Goal: Task Accomplishment & Management: Complete application form

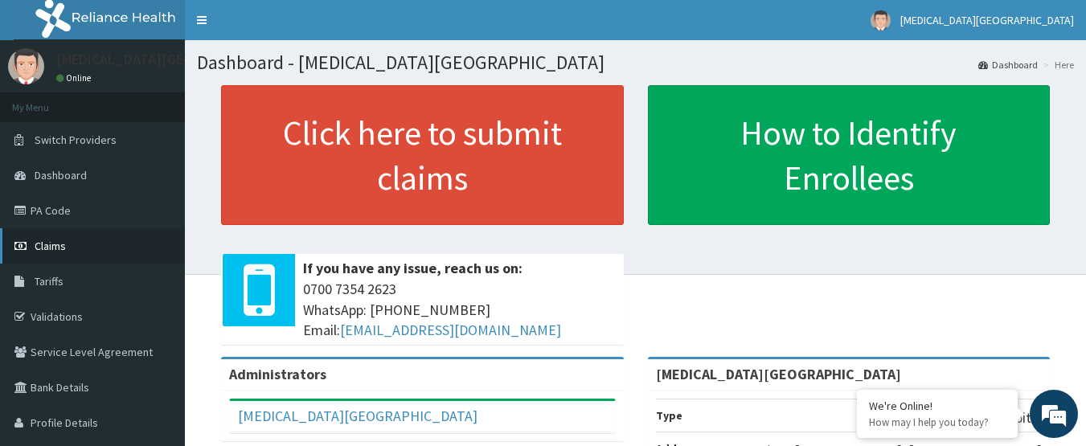
click at [53, 244] on span "Claims" at bounding box center [50, 246] width 31 height 14
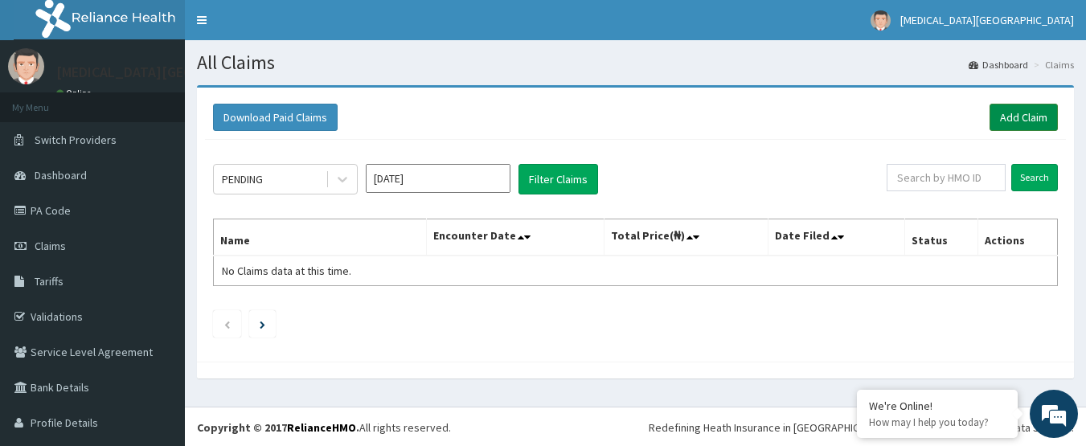
click at [1025, 125] on link "Add Claim" at bounding box center [1024, 117] width 68 height 27
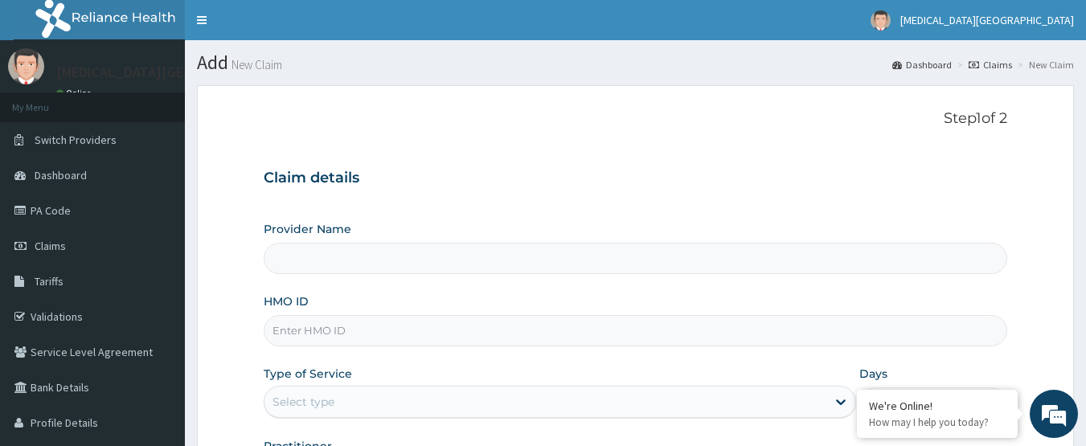
click at [545, 345] on input "HMO ID" at bounding box center [636, 330] width 745 height 31
type input "[MEDICAL_DATA][GEOGRAPHIC_DATA]"
type input "TDP/10908/A"
click at [789, 220] on div "Claim details Provider Name Tobi Medical Centre HMO ID TDP/10908/A Type of Serv…" at bounding box center [636, 323] width 745 height 338
drag, startPoint x: 789, startPoint y: 269, endPoint x: 782, endPoint y: 277, distance: 10.3
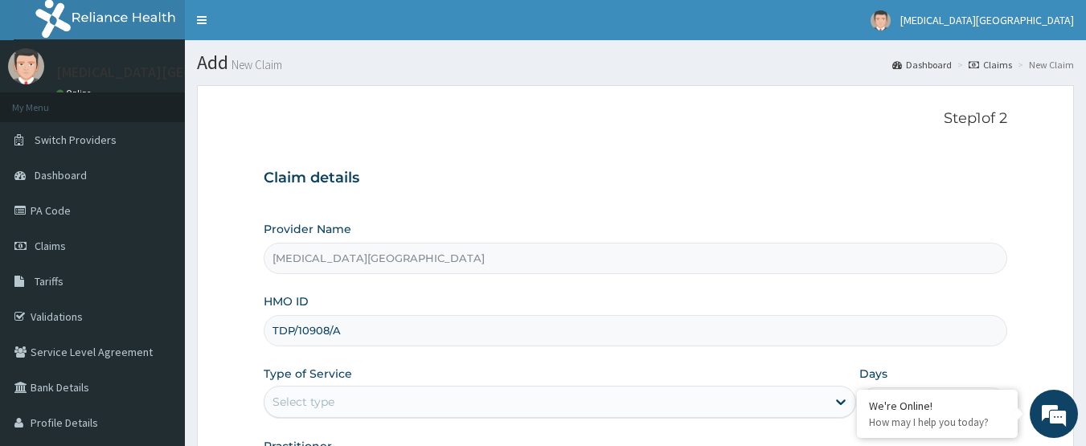
click at [782, 277] on div "Provider Name Tobi Medical Centre HMO ID TDP/10908/A Type of Service Select typ…" at bounding box center [636, 356] width 745 height 270
click at [795, 302] on div "Provider Name Tobi Medical Centre HMO ID TDP/10908/A Type of Service Select typ…" at bounding box center [636, 356] width 745 height 270
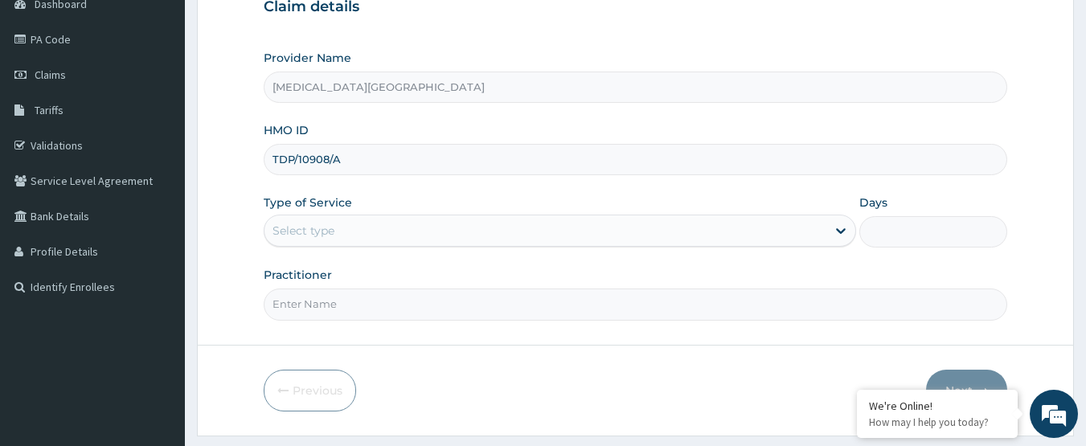
scroll to position [215, 0]
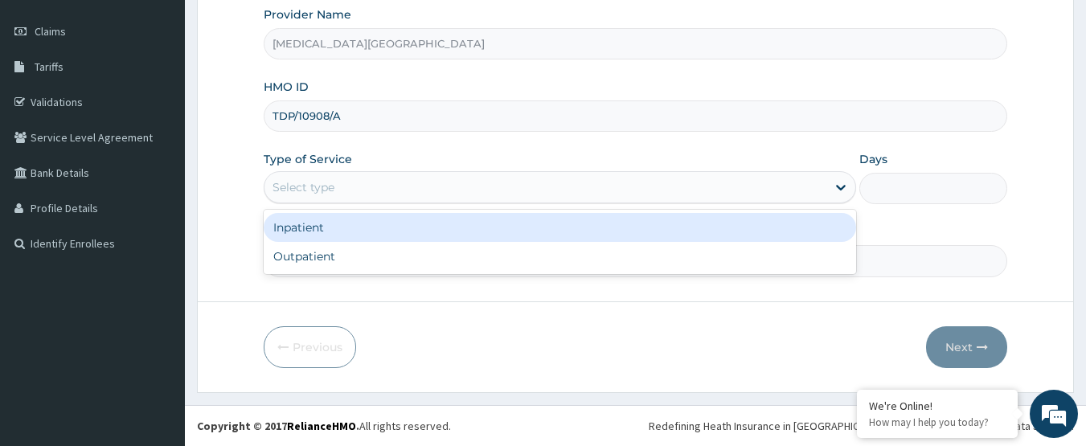
click at [435, 193] on div "Select type" at bounding box center [546, 187] width 562 height 26
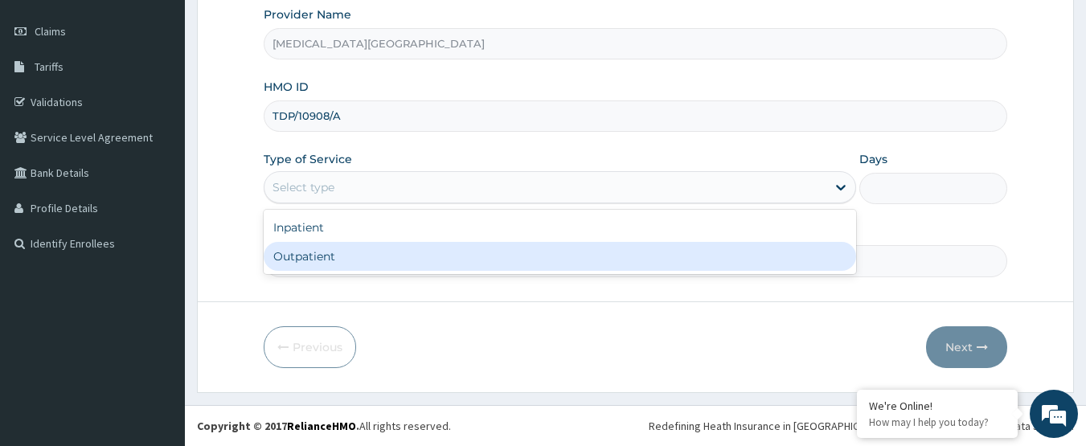
click at [424, 245] on div "Outpatient" at bounding box center [560, 256] width 593 height 29
type input "1"
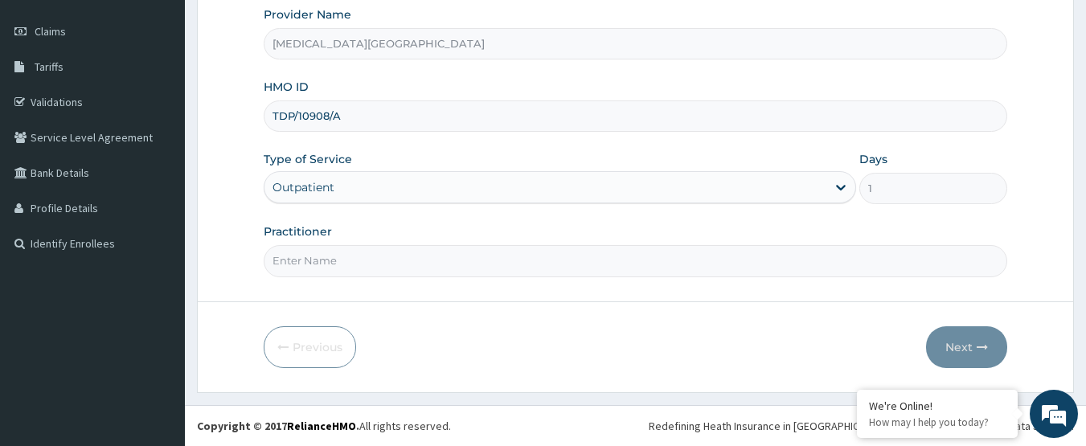
click at [659, 261] on input "Practitioner" at bounding box center [636, 260] width 745 height 31
type input "DR. LEWIS"
click at [983, 343] on icon "button" at bounding box center [982, 347] width 11 height 11
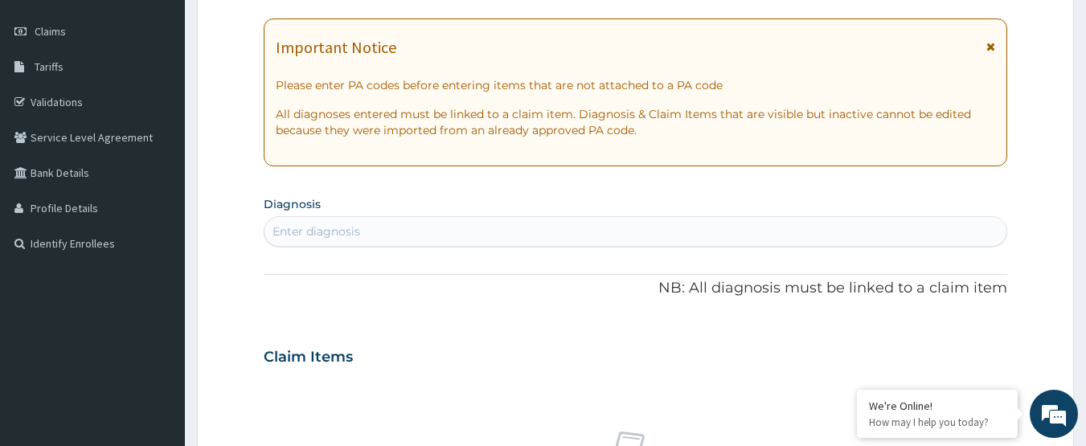
scroll to position [0, 0]
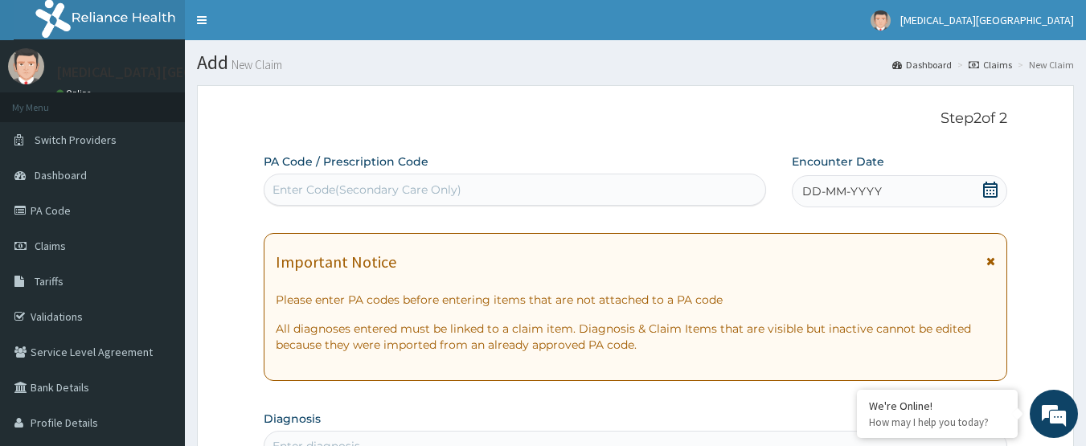
click at [991, 187] on icon at bounding box center [990, 190] width 14 height 16
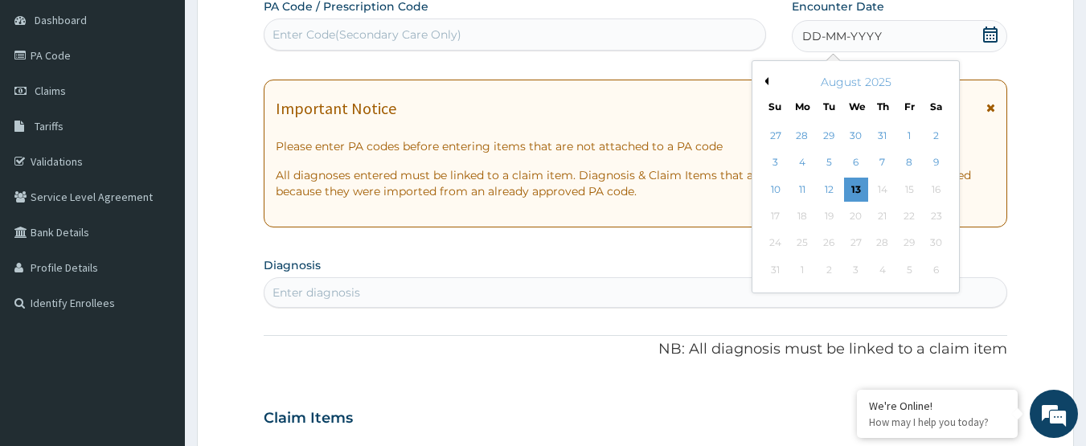
scroll to position [161, 0]
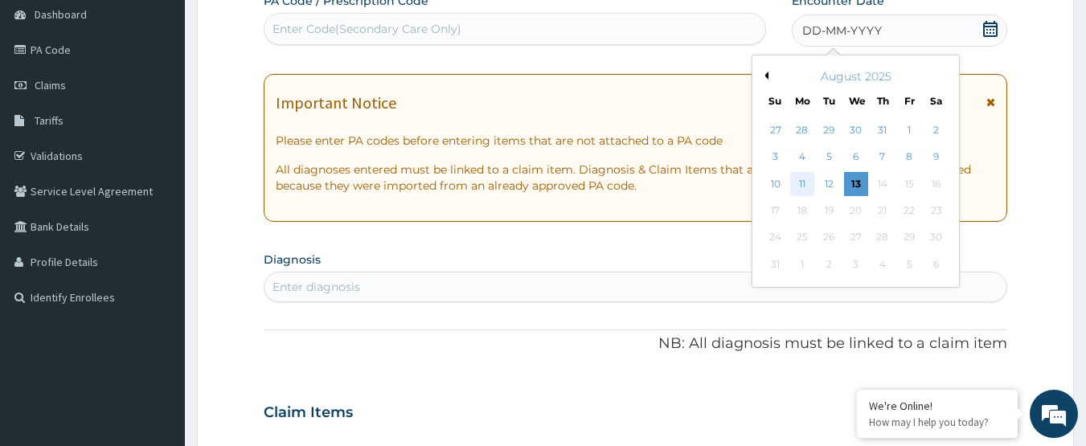
click at [802, 178] on div "11" at bounding box center [802, 184] width 24 height 24
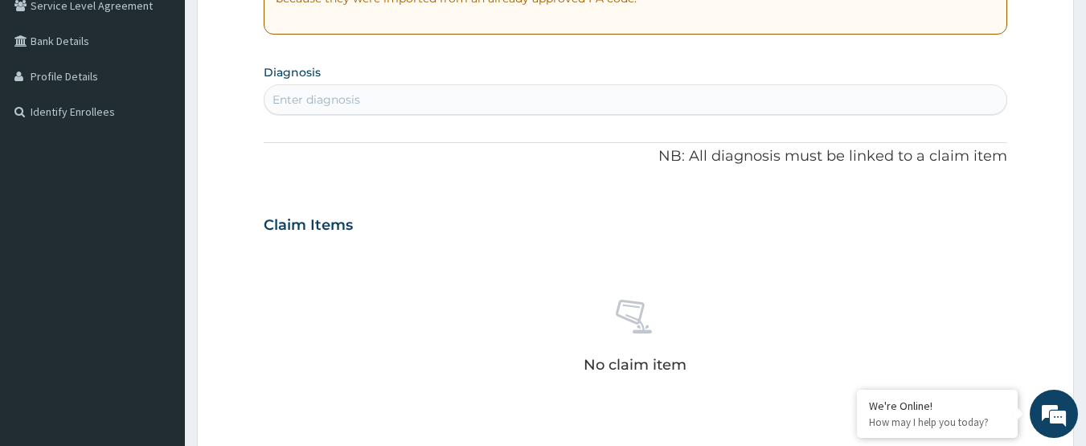
scroll to position [322, 0]
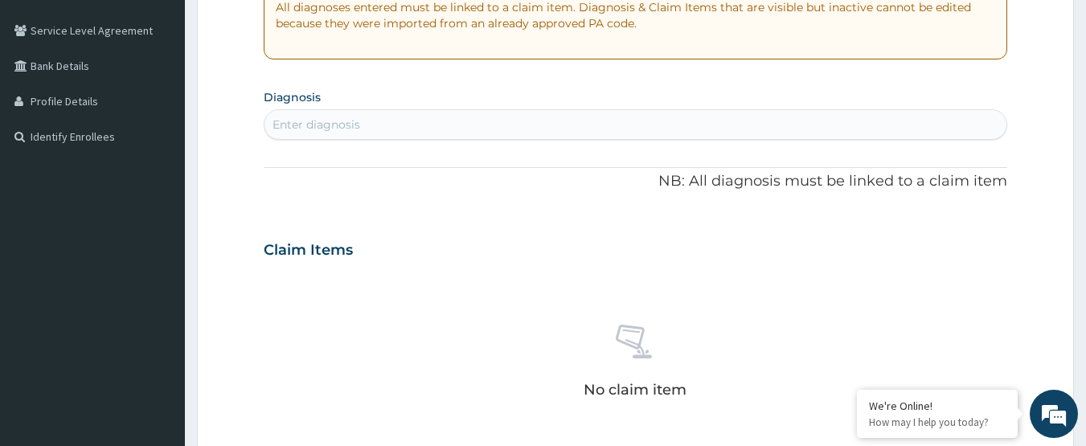
click at [624, 124] on div "Enter diagnosis" at bounding box center [636, 125] width 743 height 26
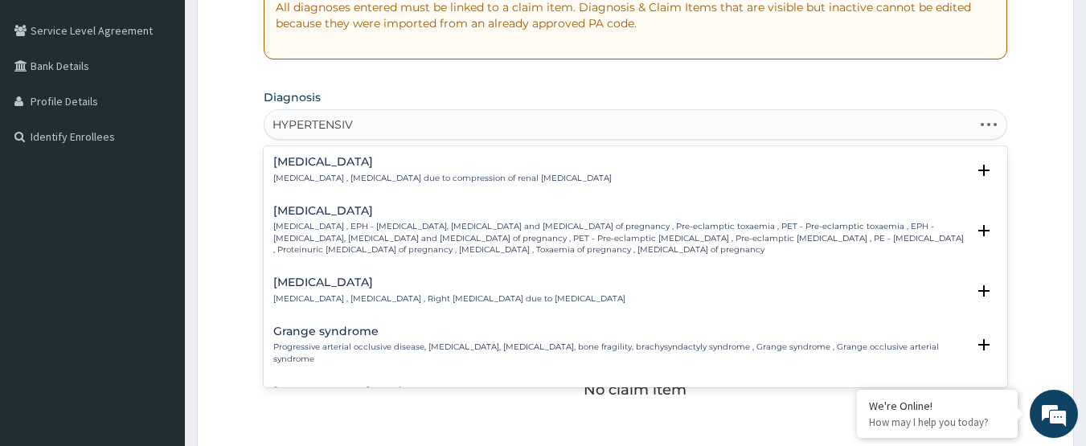
type input "HYPERTENSIVE"
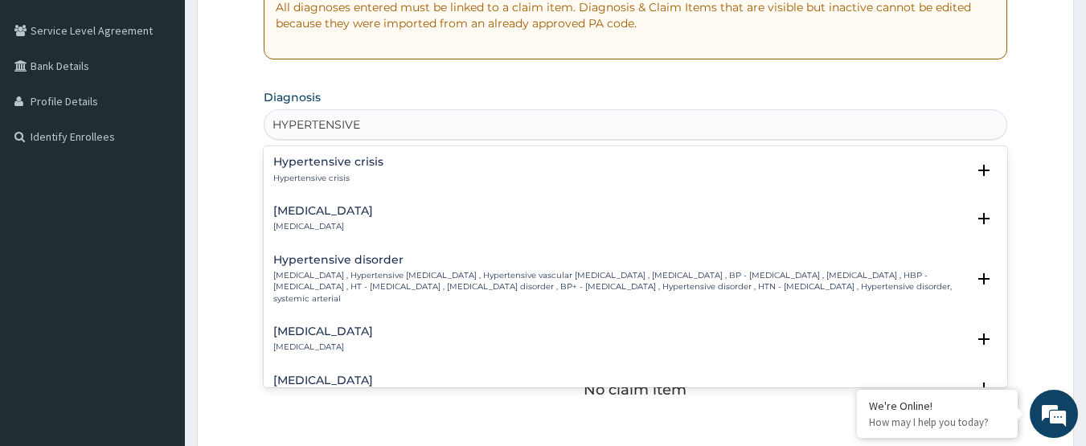
click at [366, 173] on p "Hypertensive crisis" at bounding box center [328, 178] width 110 height 11
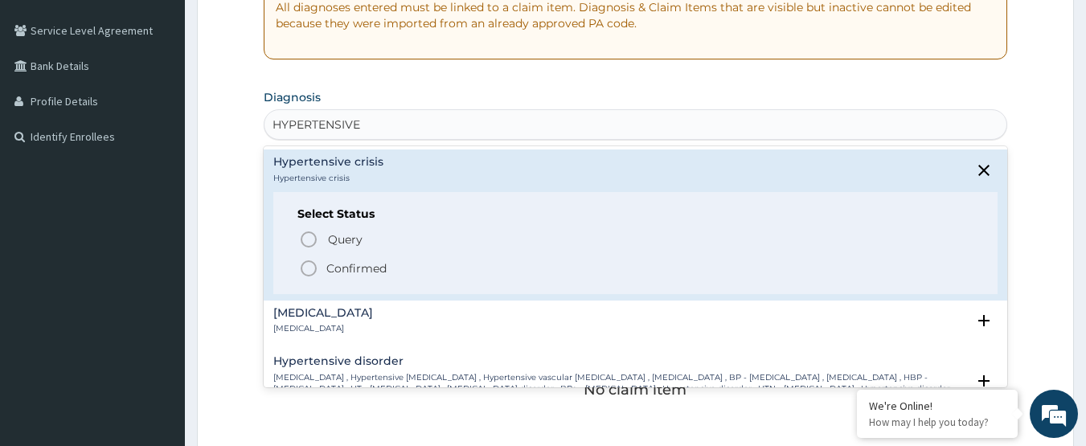
click at [320, 262] on span "Confirmed" at bounding box center [636, 268] width 675 height 19
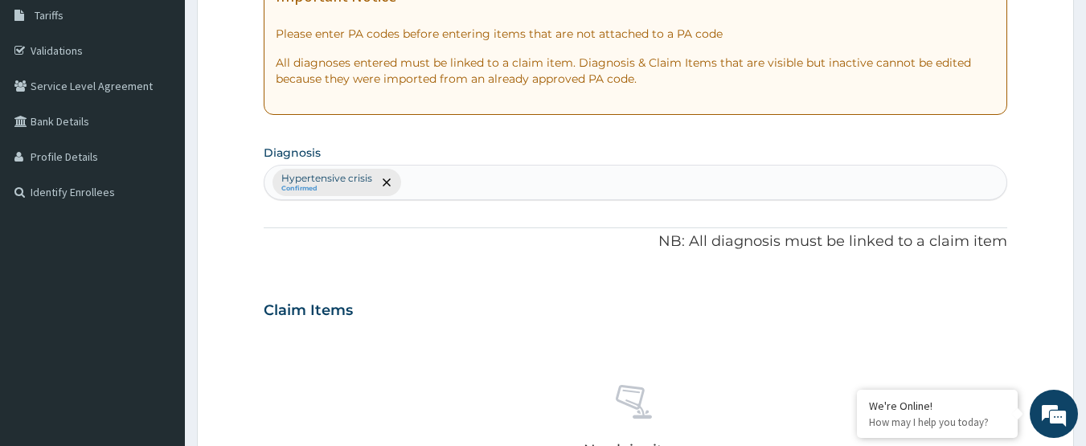
scroll to position [241, 0]
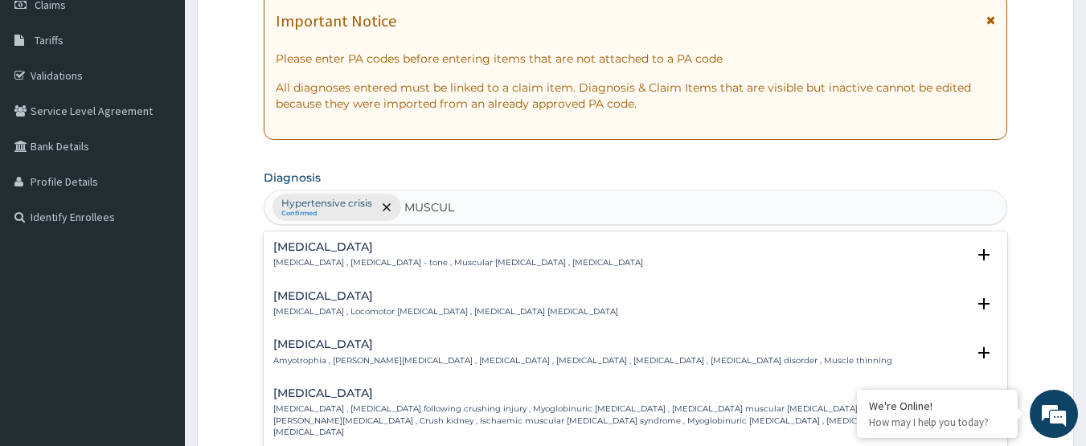
type input "MUSCULO"
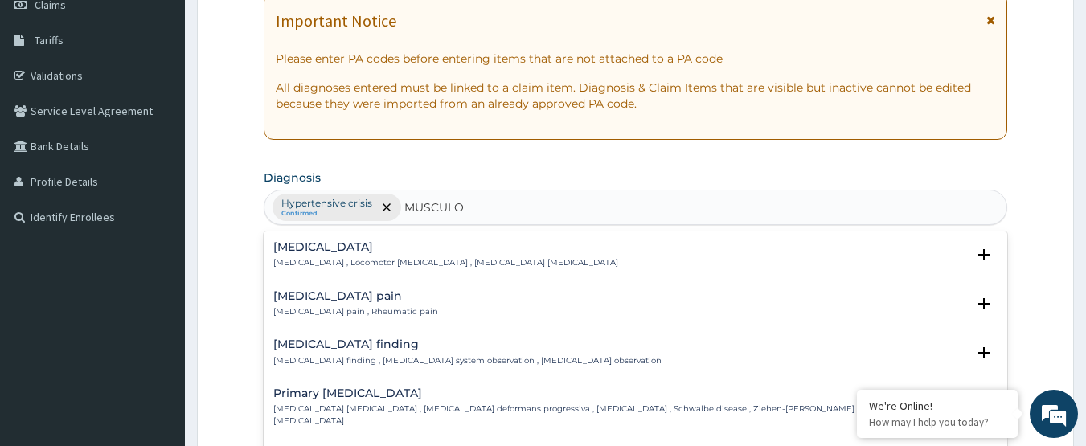
click at [380, 310] on p "Musculoskeletal pain , Rheumatic pain" at bounding box center [355, 311] width 165 height 11
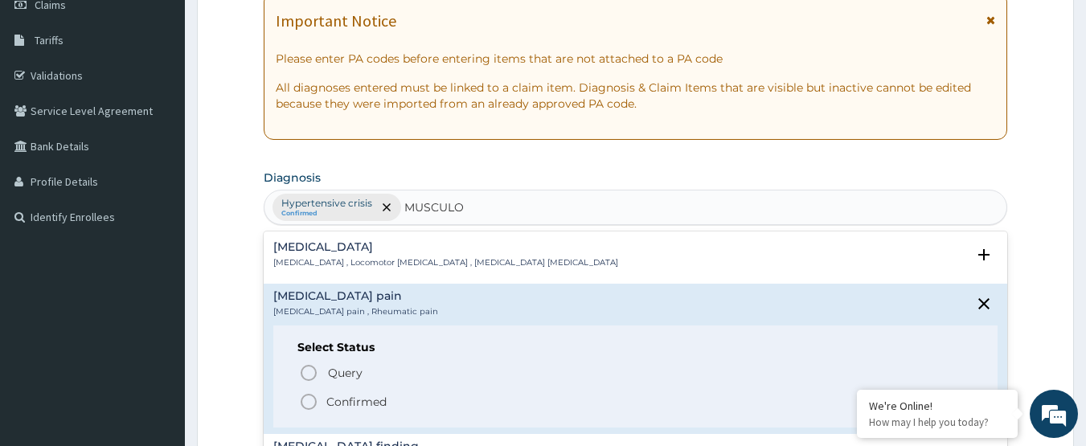
click at [328, 402] on p "Confirmed" at bounding box center [356, 402] width 60 height 16
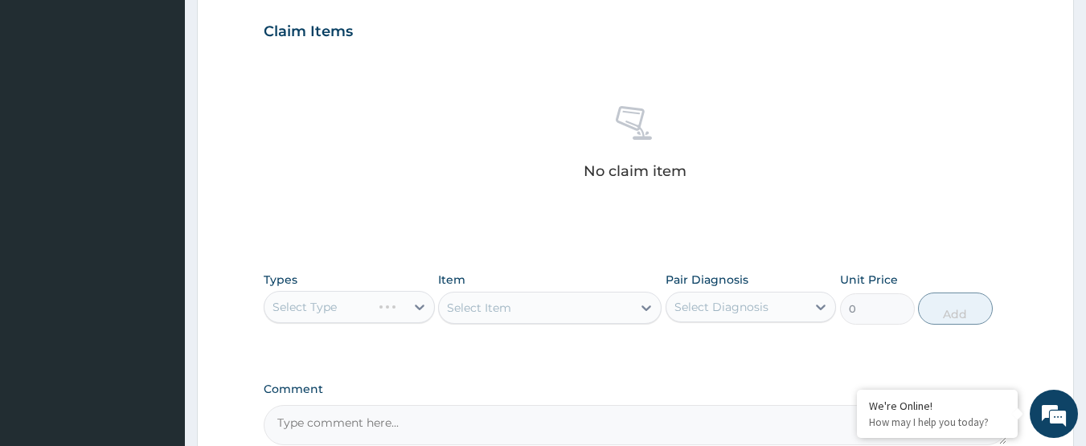
scroll to position [563, 0]
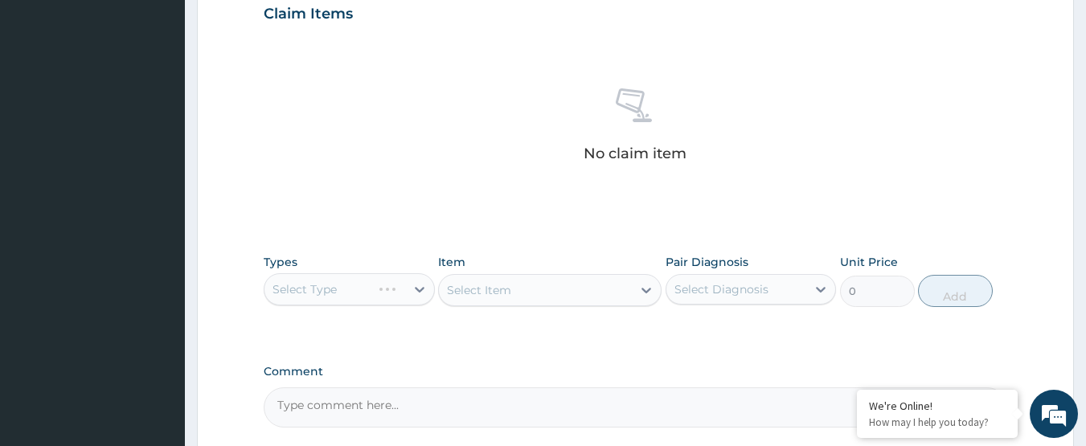
click at [380, 281] on div "Select Type" at bounding box center [349, 289] width 171 height 32
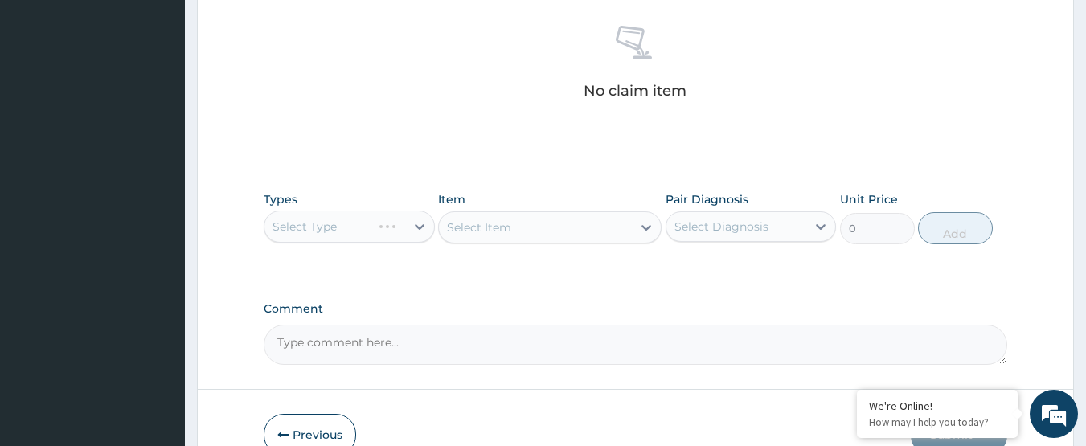
scroll to position [643, 0]
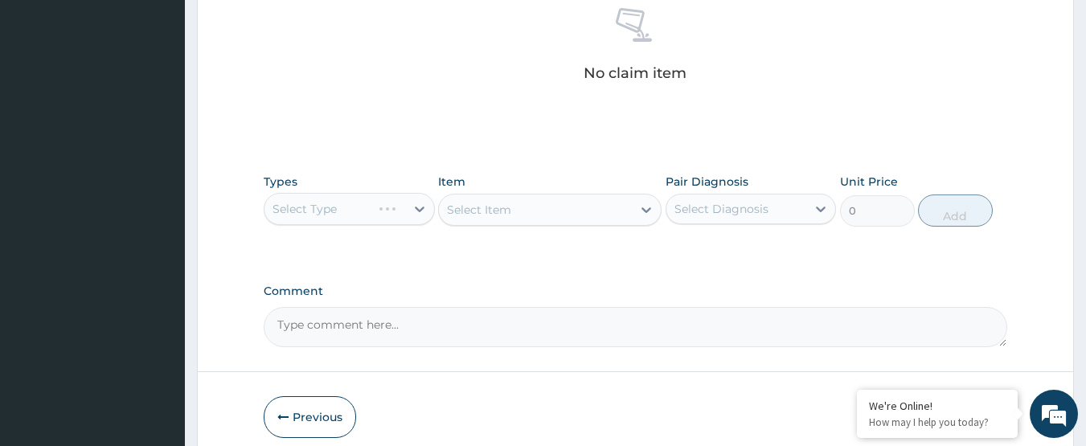
click at [423, 209] on div "Select Type" at bounding box center [349, 209] width 171 height 32
click at [385, 210] on div "Select Type" at bounding box center [349, 209] width 171 height 32
